Goal: Use online tool/utility: Utilize a website feature to perform a specific function

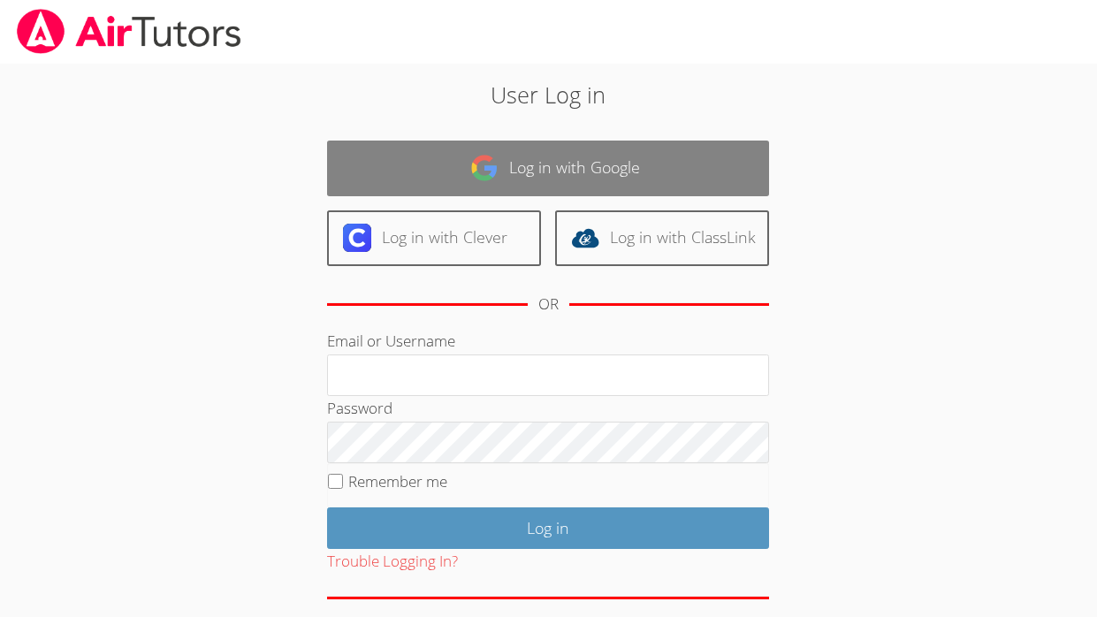
type input "Israel.Chavez-Ventura@d11.org"
click at [662, 164] on link "Log in with Google" at bounding box center [548, 169] width 442 height 56
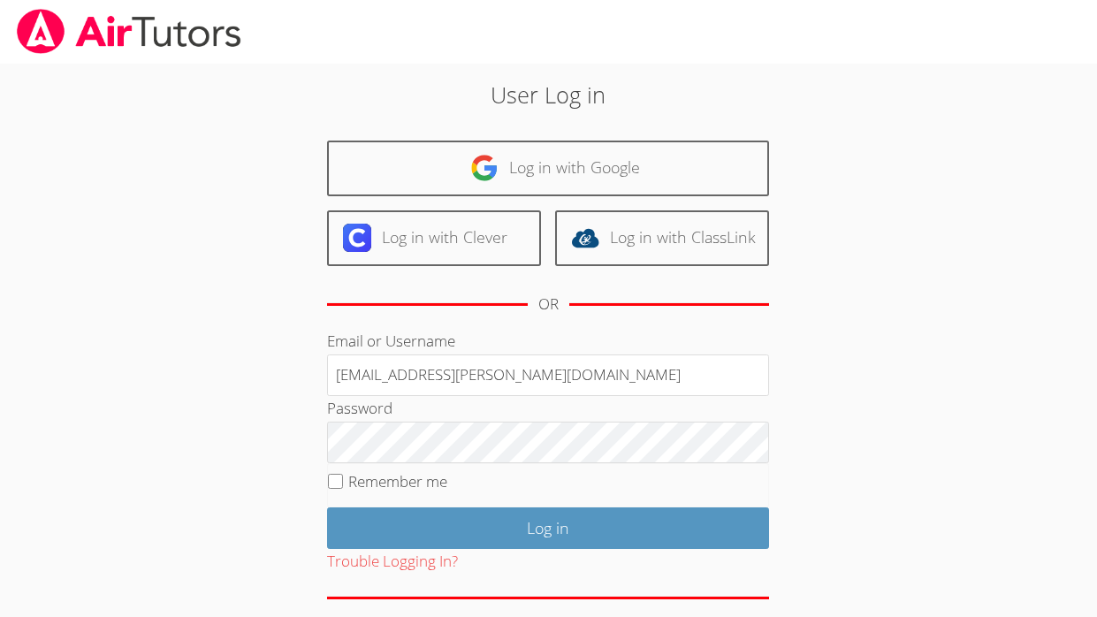
click at [385, 475] on label "Remember me" at bounding box center [397, 481] width 99 height 20
click at [343, 475] on input "Remember me" at bounding box center [335, 481] width 15 height 15
checkbox input "true"
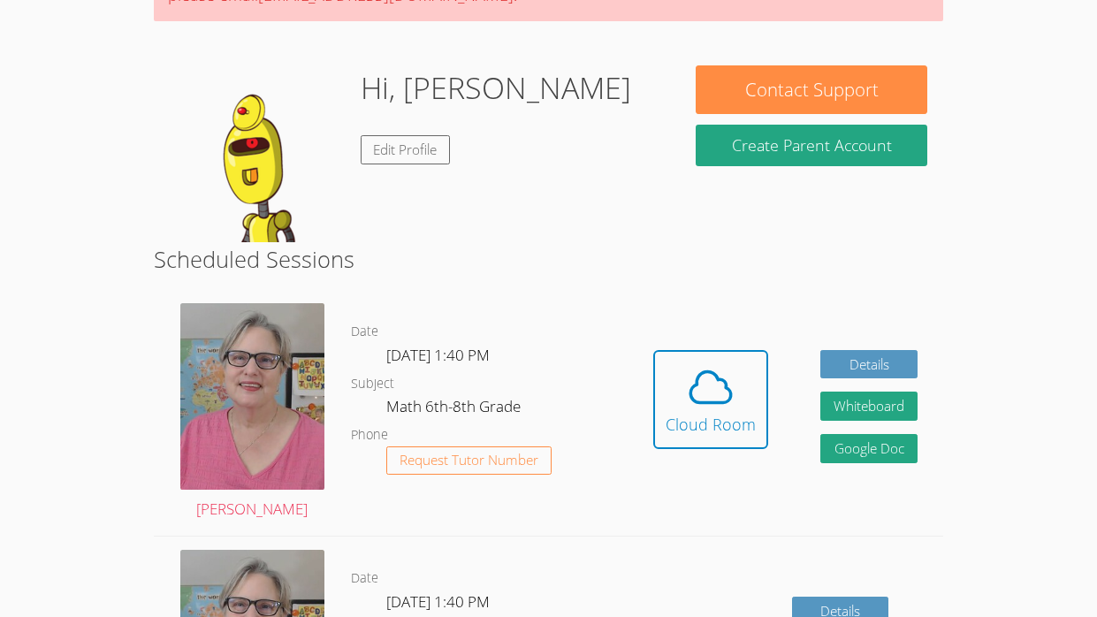
scroll to position [258, 0]
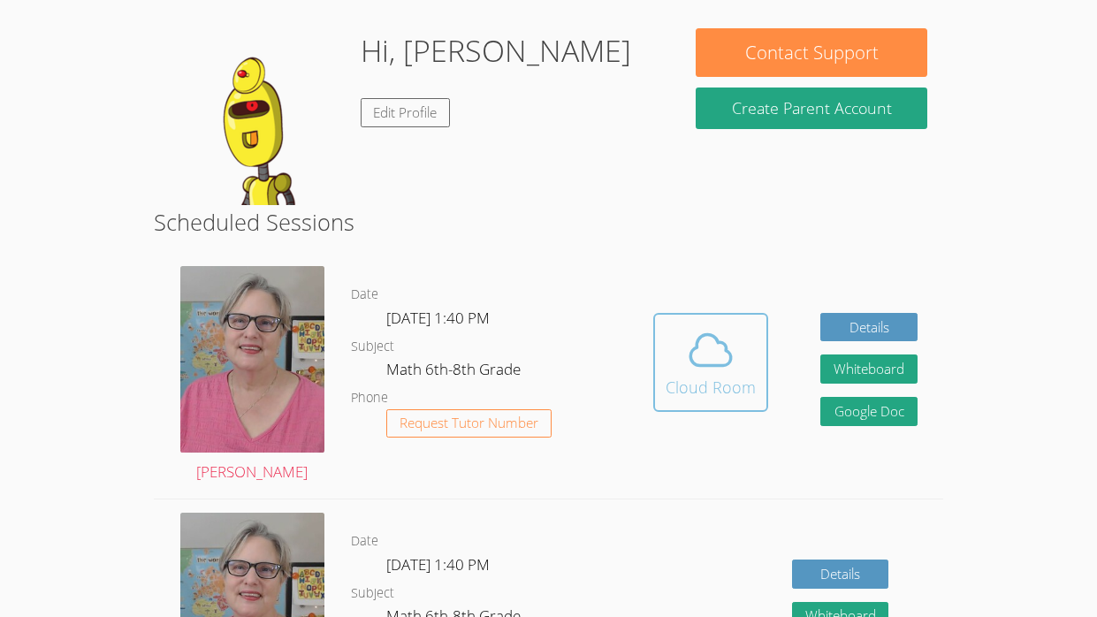
click at [680, 386] on div "Cloud Room" at bounding box center [711, 387] width 90 height 25
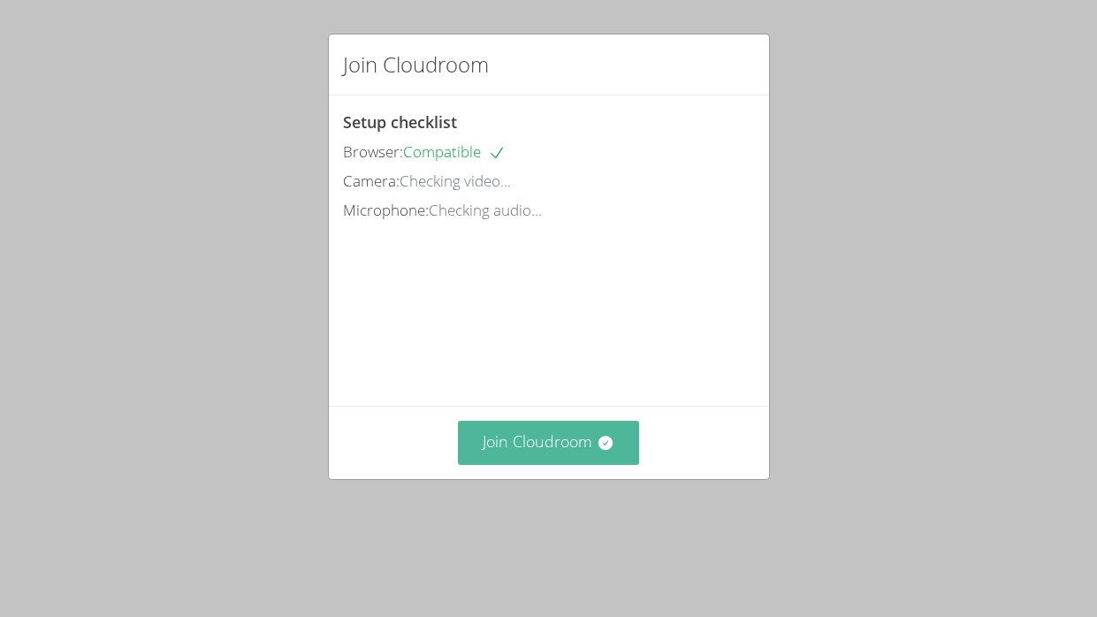
click at [500, 462] on button "Join Cloudroom" at bounding box center [548, 442] width 181 height 43
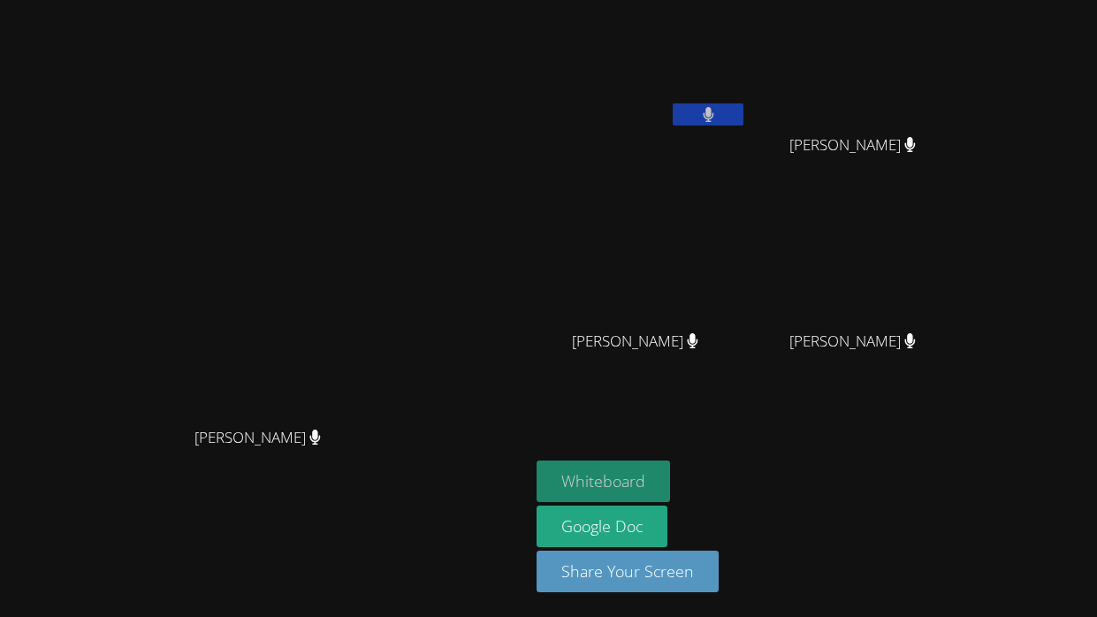
click at [670, 479] on button "Whiteboard" at bounding box center [604, 482] width 134 height 42
